Goal: Find specific page/section: Find specific page/section

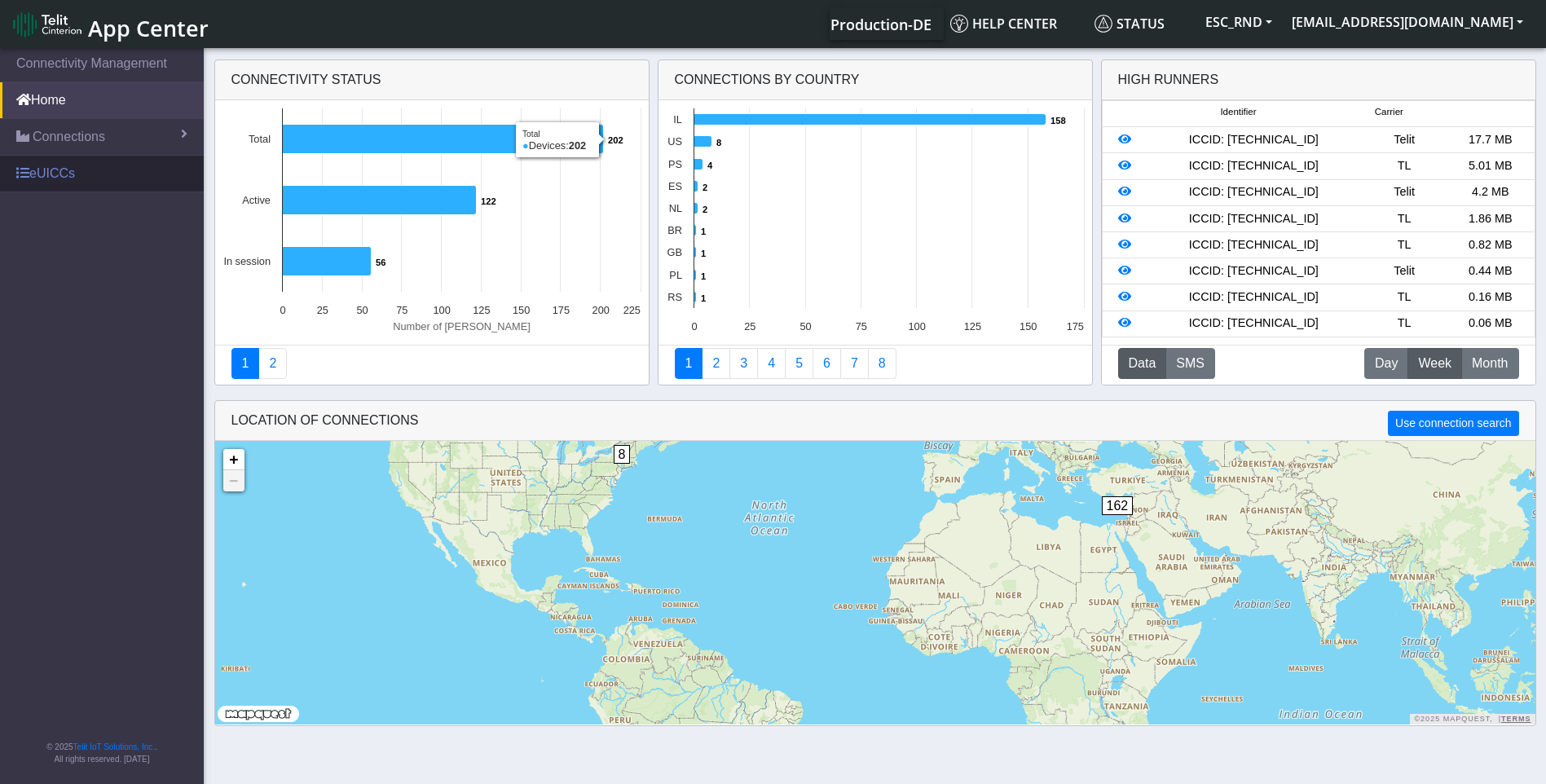
click at [117, 168] on link "eUICCs" at bounding box center [102, 173] width 204 height 36
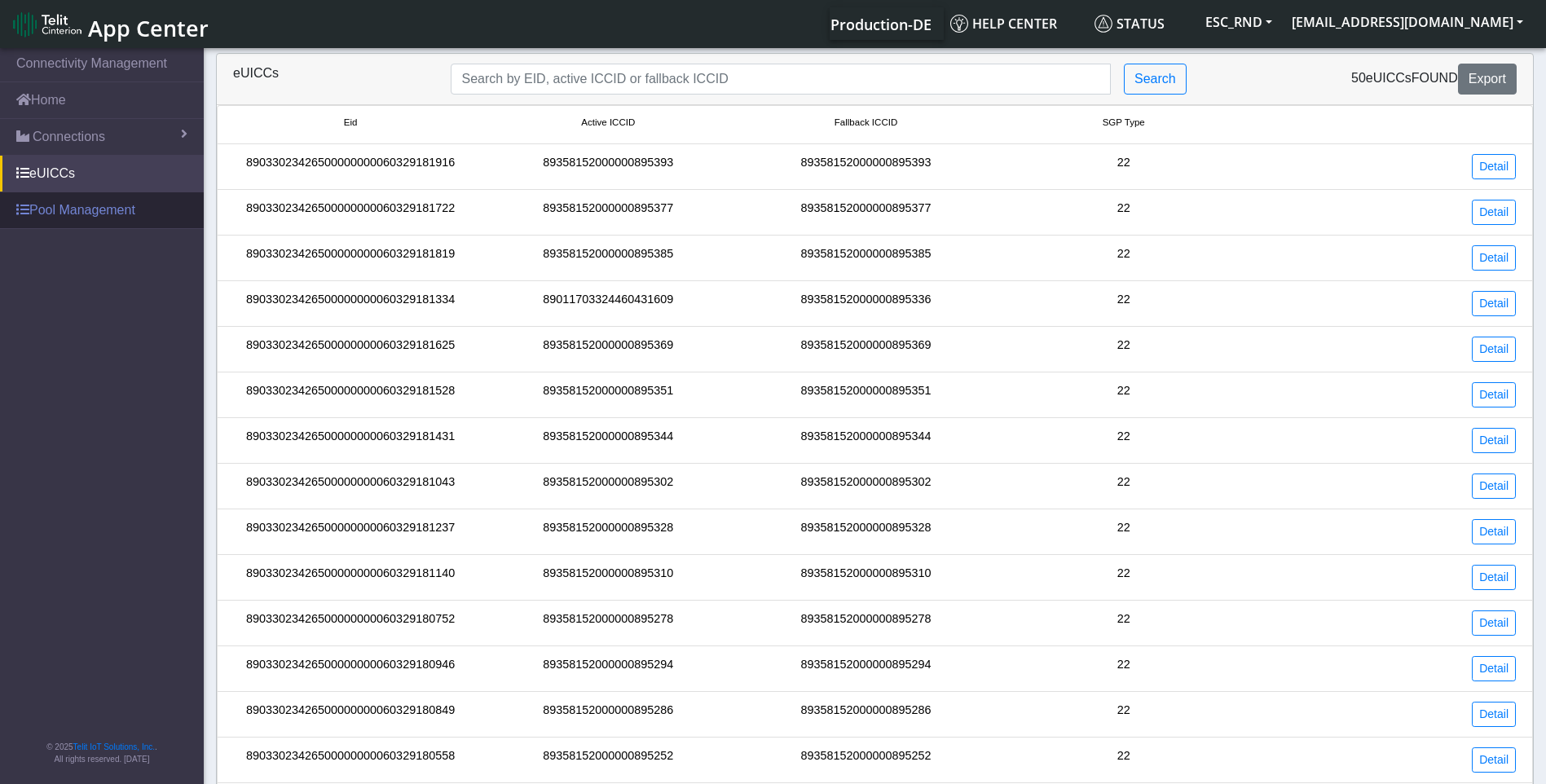
click at [35, 205] on link "Pool Management" at bounding box center [102, 210] width 204 height 36
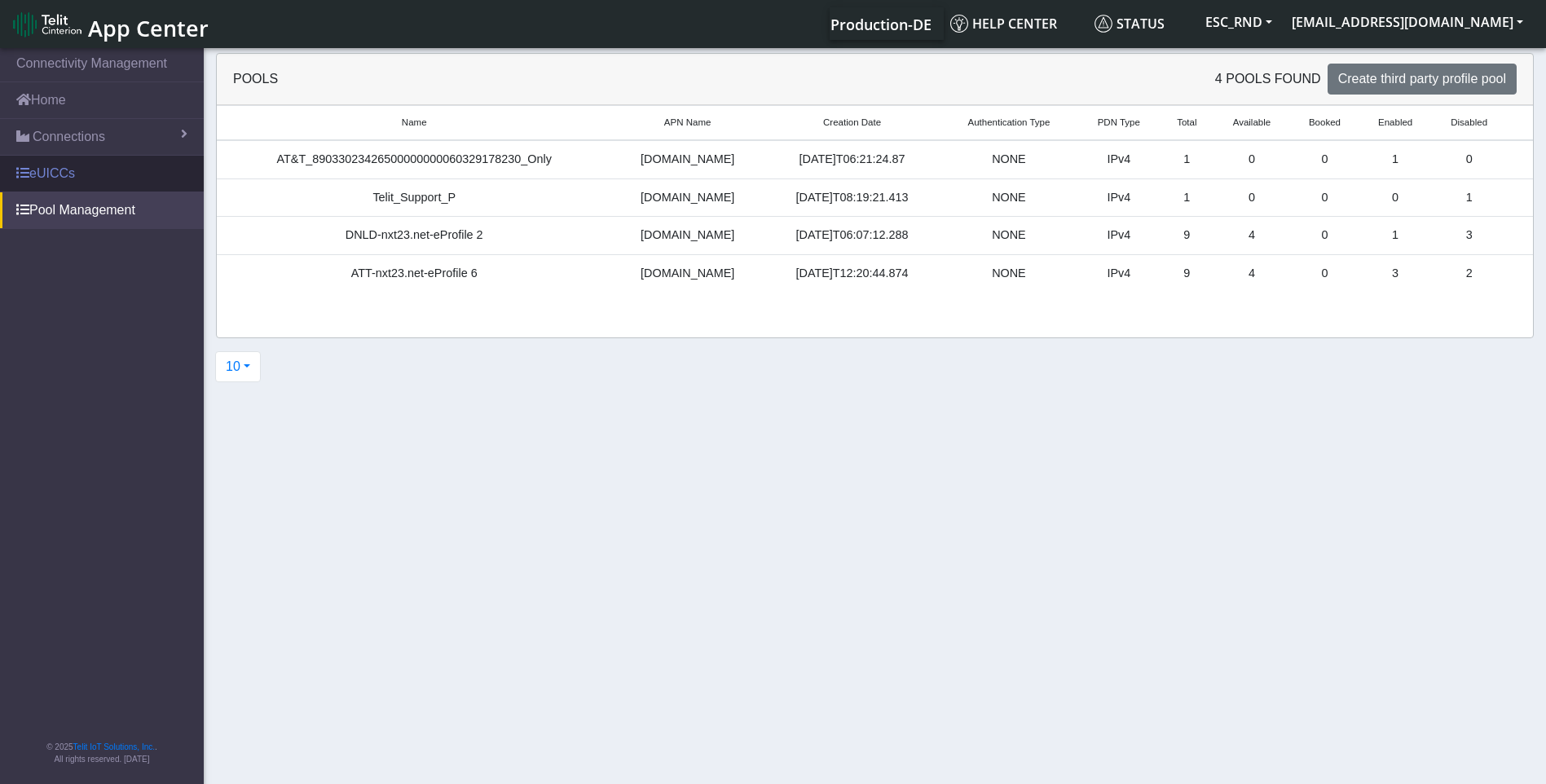
click at [44, 173] on link "eUICCs" at bounding box center [102, 173] width 204 height 36
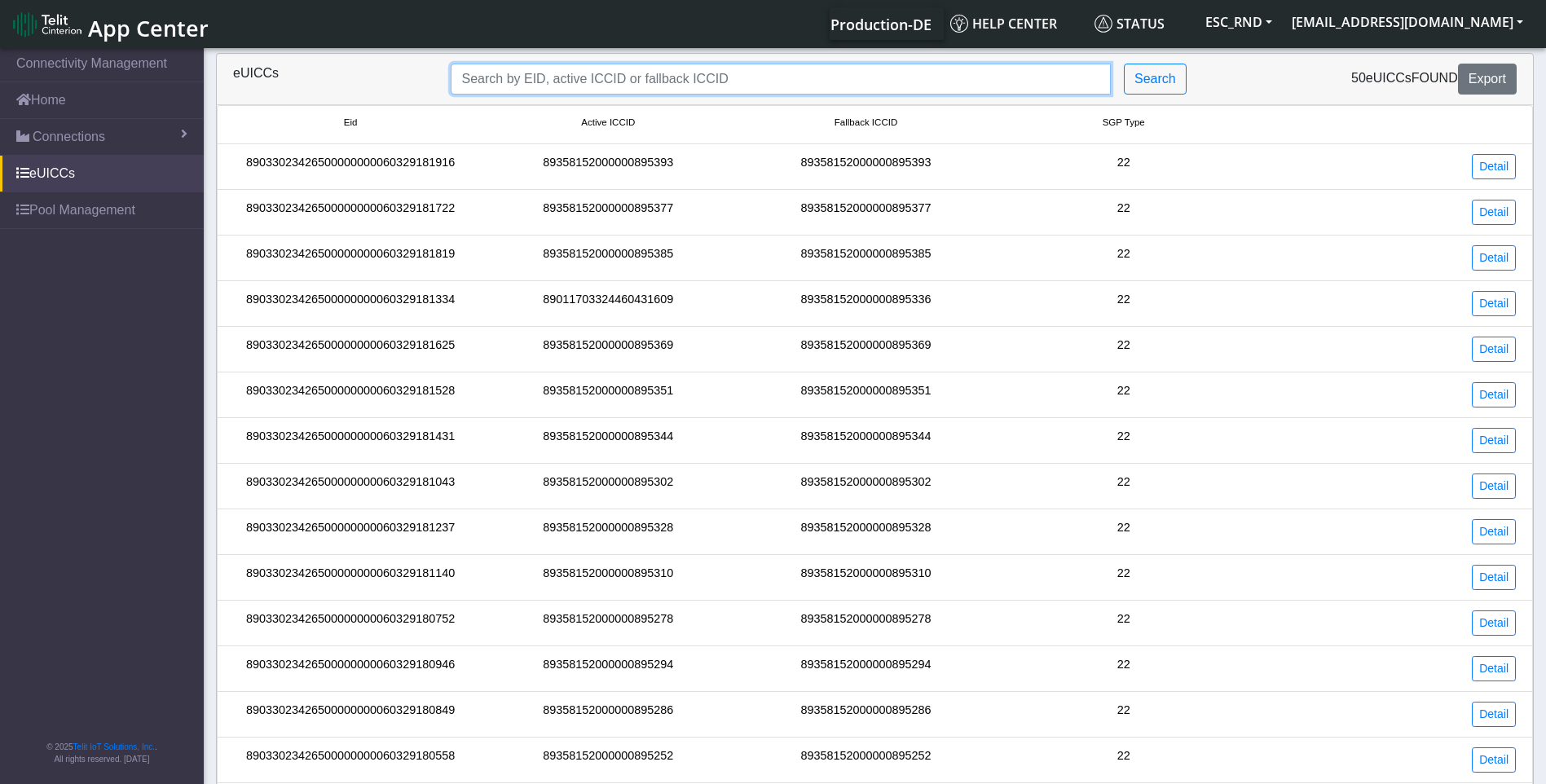
click at [511, 74] on input "Search..." at bounding box center [780, 78] width 660 height 31
click at [595, 79] on input "Search..." at bounding box center [780, 78] width 660 height 31
click at [635, 79] on input "Search..." at bounding box center [780, 78] width 660 height 31
paste input "89033023426500000000060329178424"
type input "89033023426500000000060329178424"
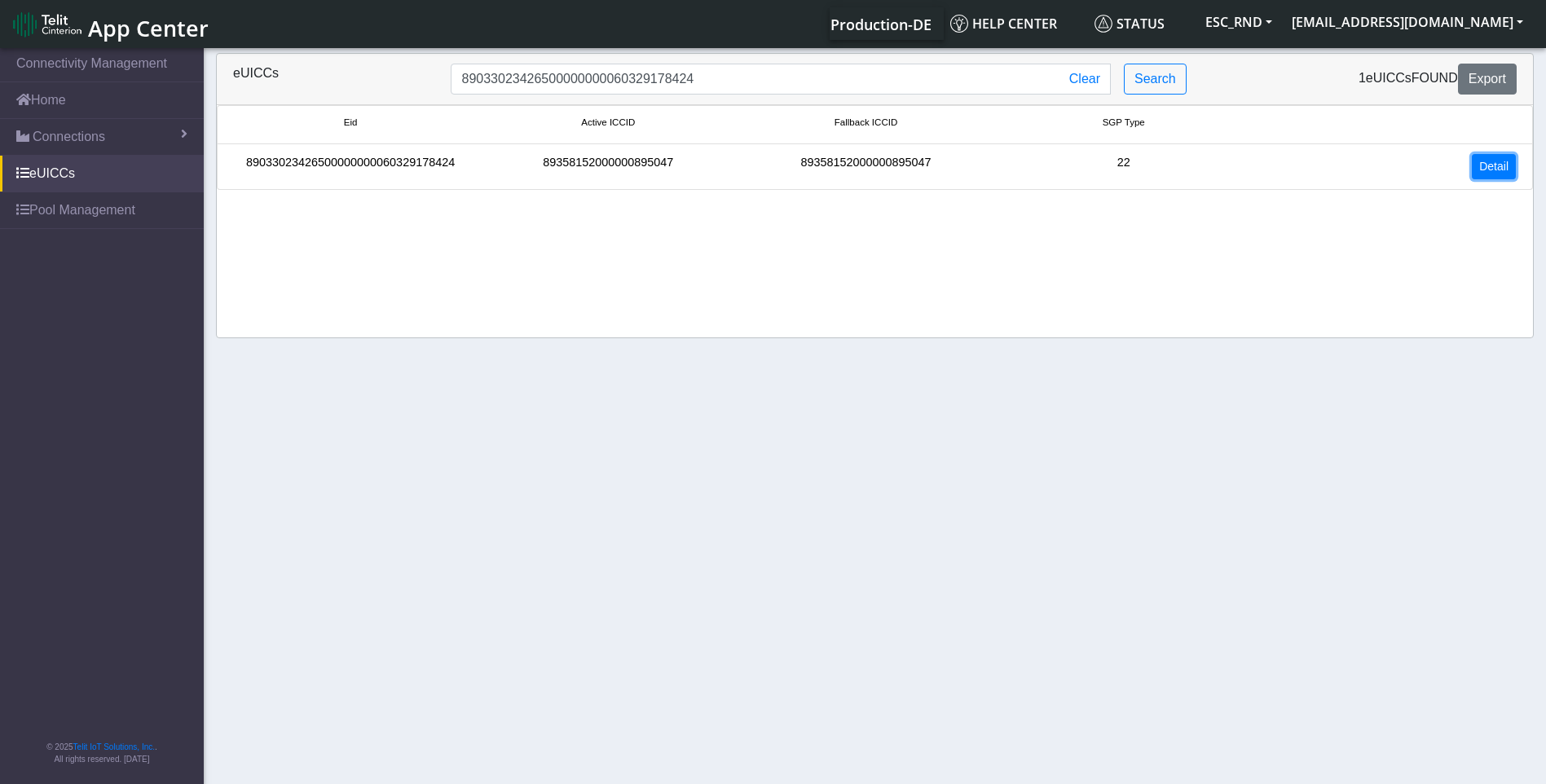
click at [1486, 165] on link "Detail" at bounding box center [1493, 166] width 44 height 26
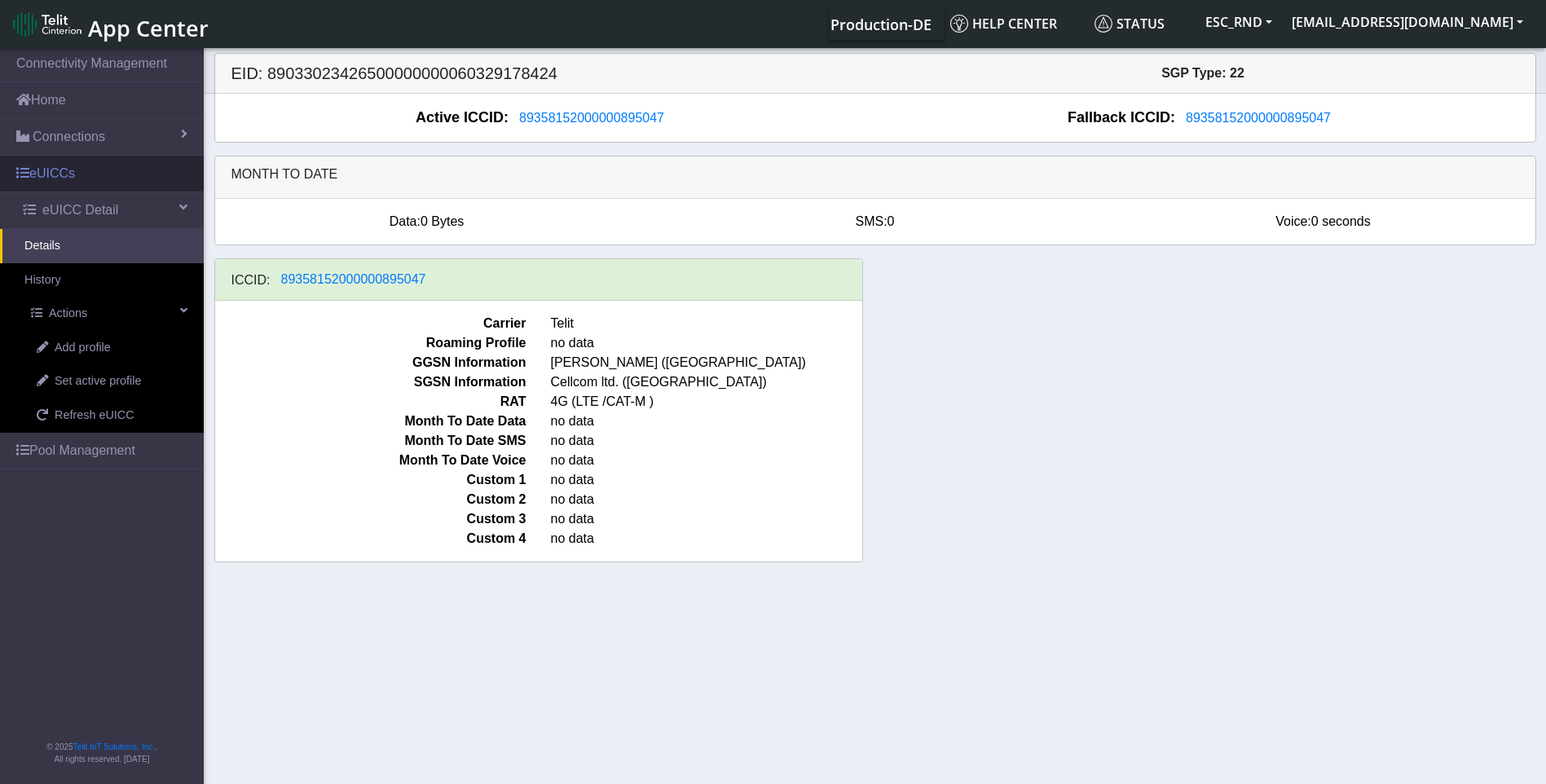
click at [59, 174] on link "eUICCs" at bounding box center [102, 173] width 204 height 36
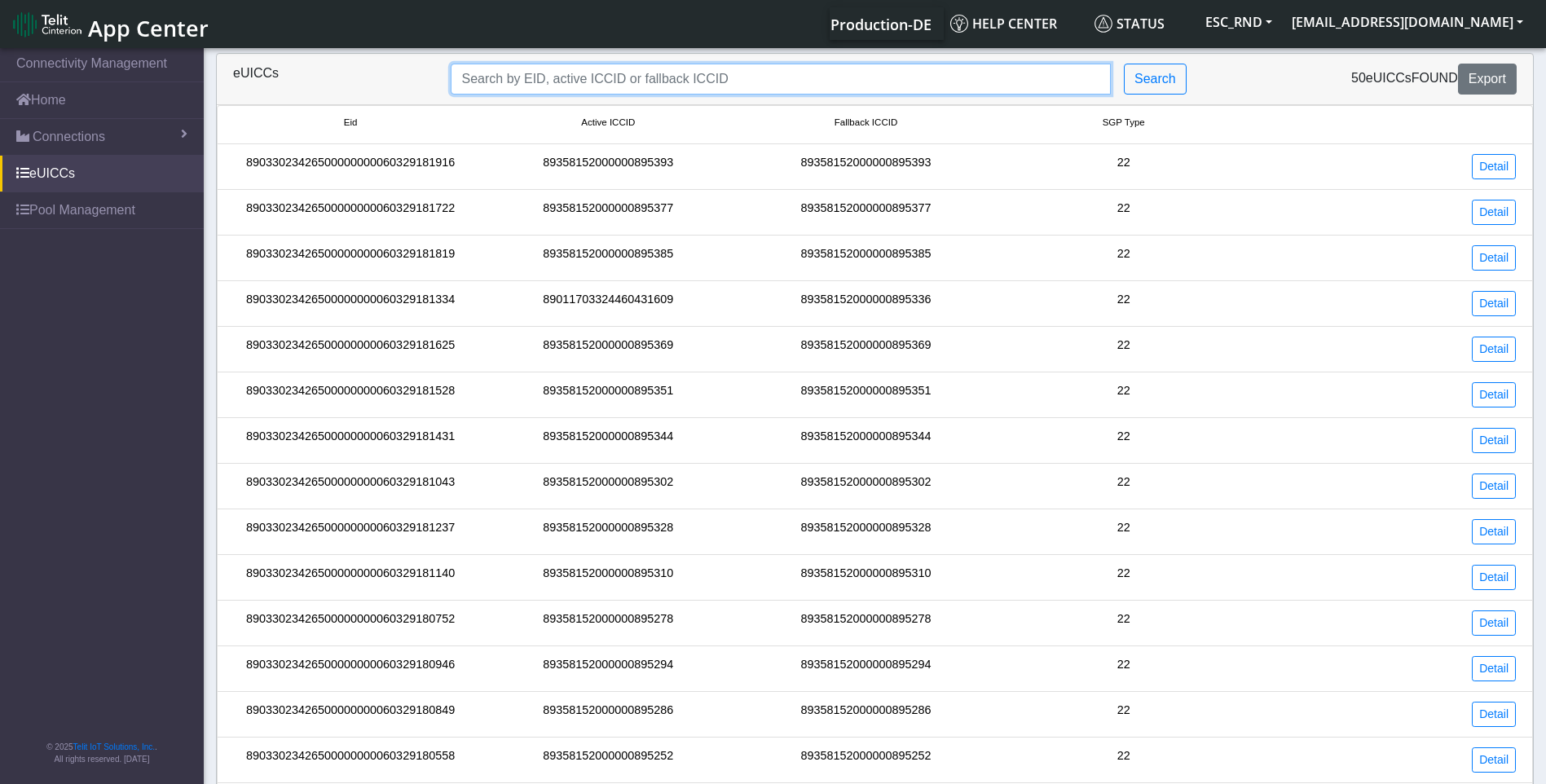
click at [560, 74] on input "Search..." at bounding box center [780, 78] width 660 height 31
click at [517, 77] on input "Search..." at bounding box center [780, 78] width 660 height 31
paste input "89033023426500000000060329181043"
type input "89033023426500000000060329181043"
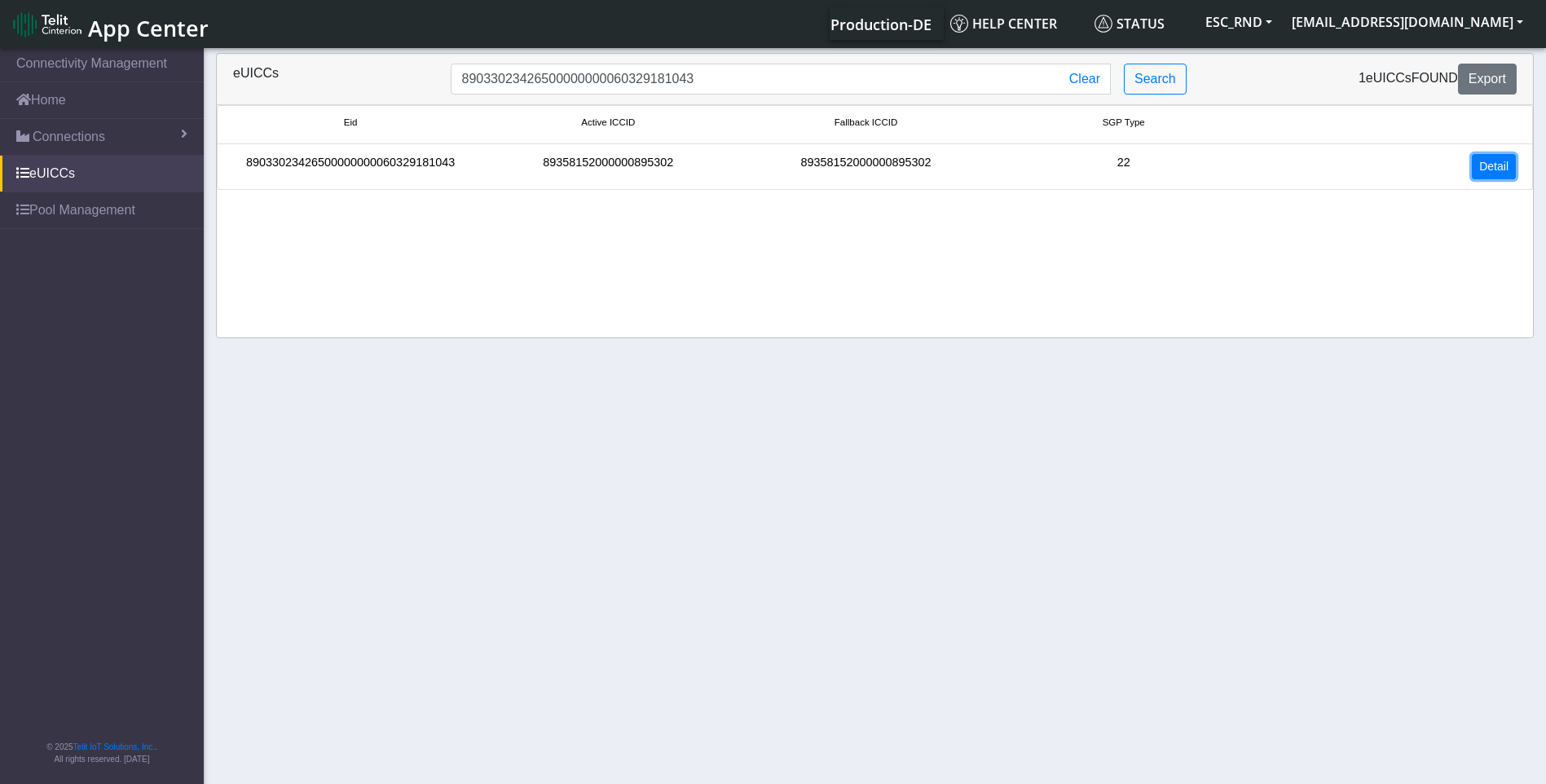
click at [1487, 160] on link "Detail" at bounding box center [1493, 166] width 44 height 26
